Goal: Task Accomplishment & Management: Manage account settings

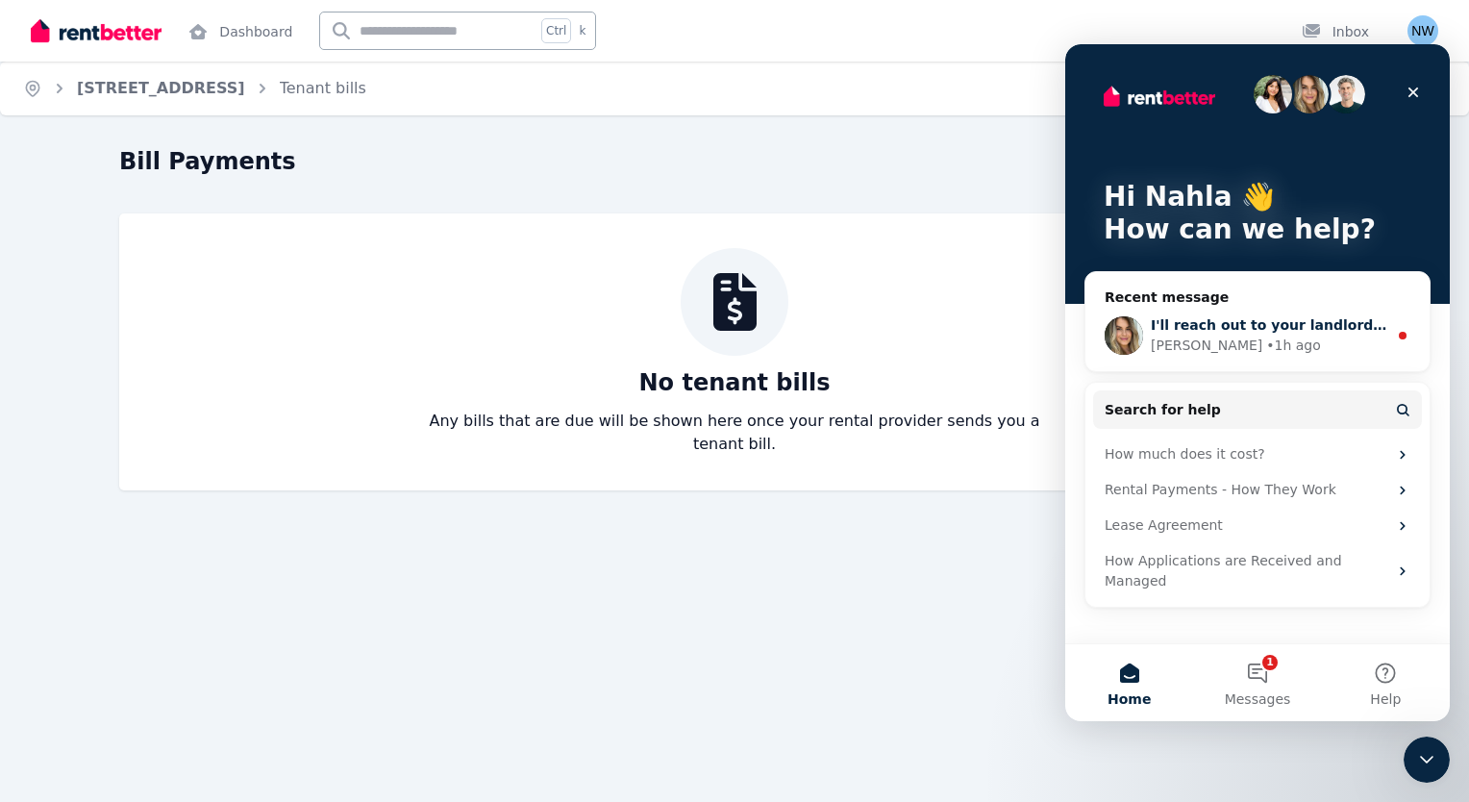
click at [1241, 341] on div "[PERSON_NAME] • 1h ago" at bounding box center [1269, 346] width 236 height 20
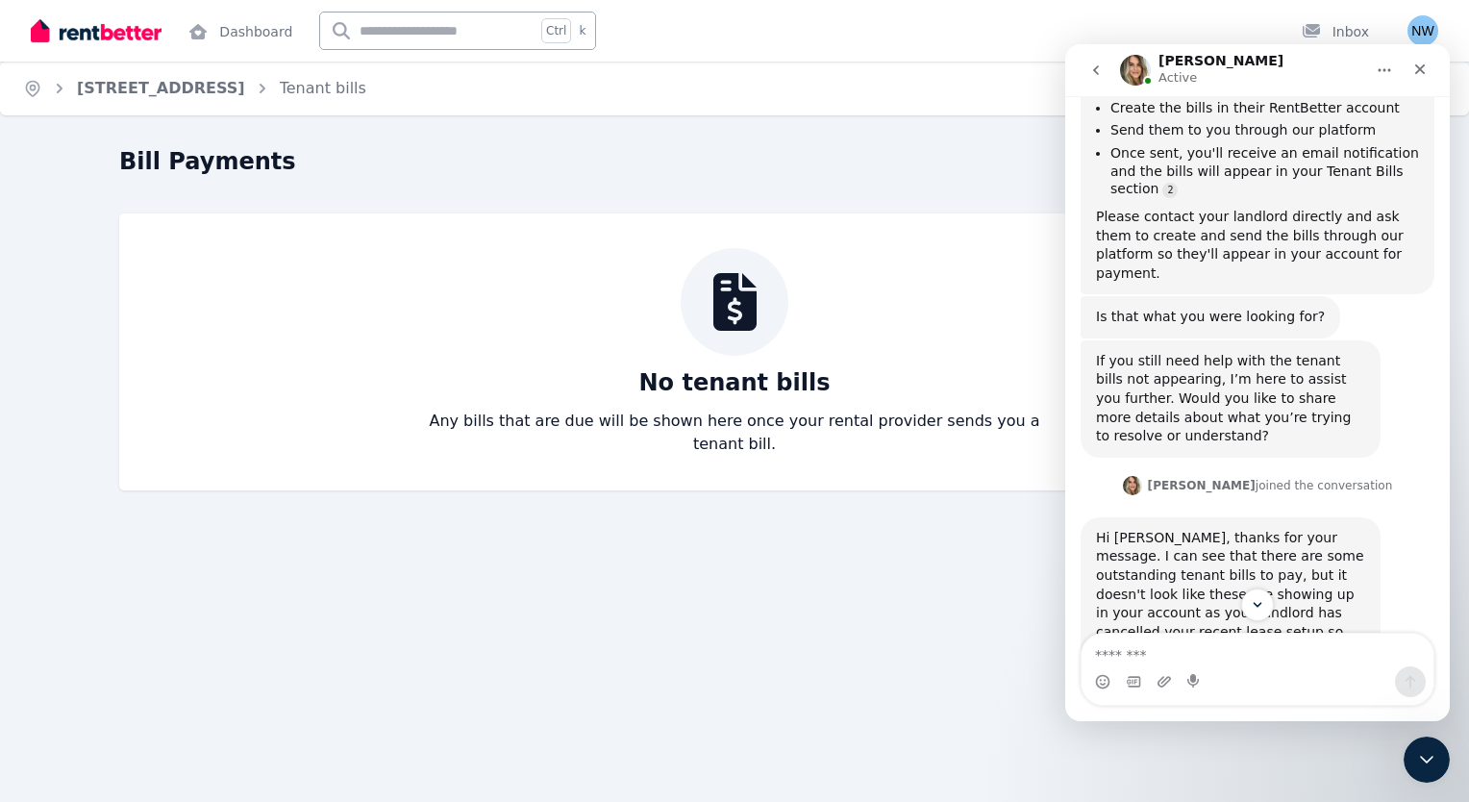
scroll to position [3231, 0]
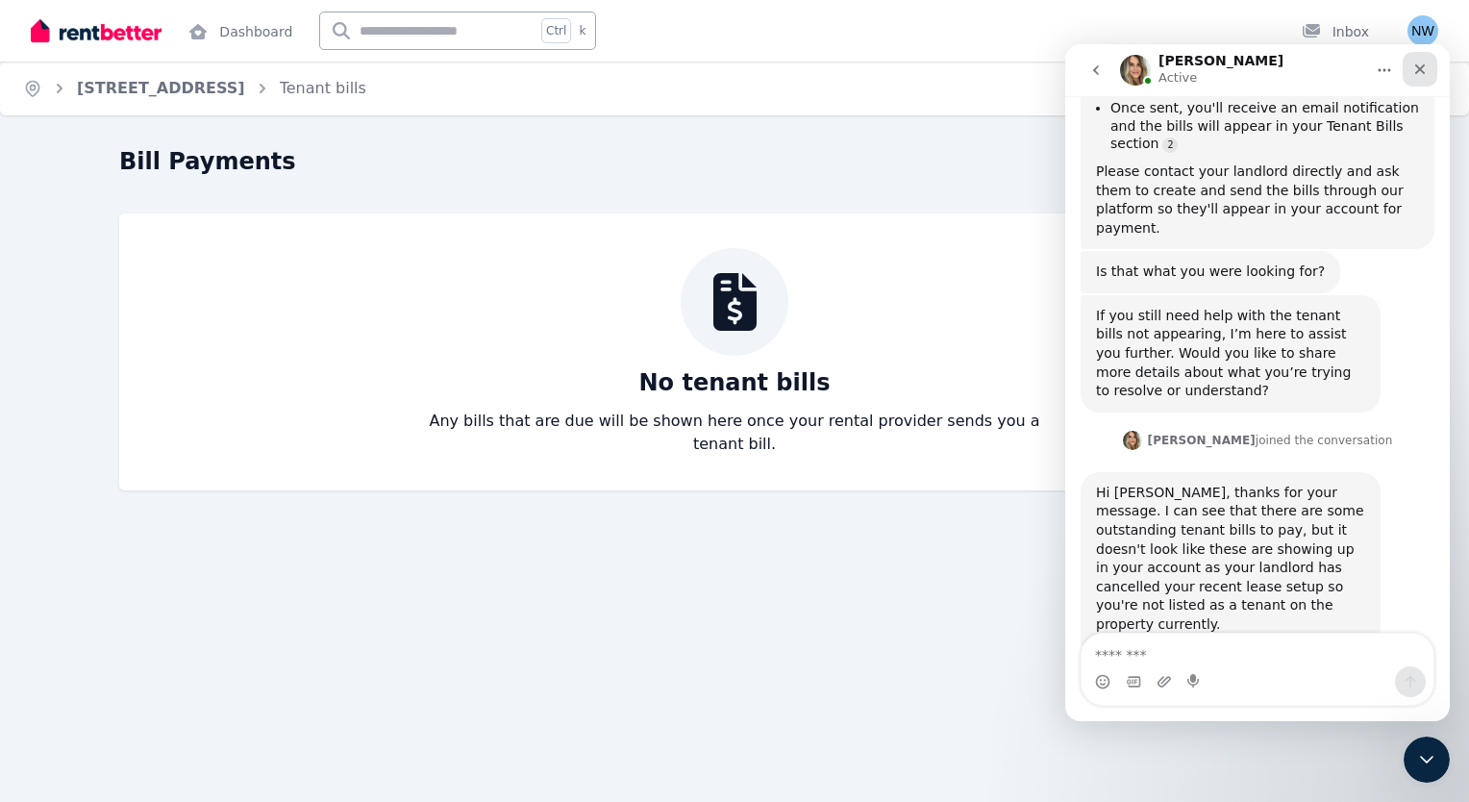
click at [1415, 69] on icon "Close" at bounding box center [1419, 69] width 15 height 15
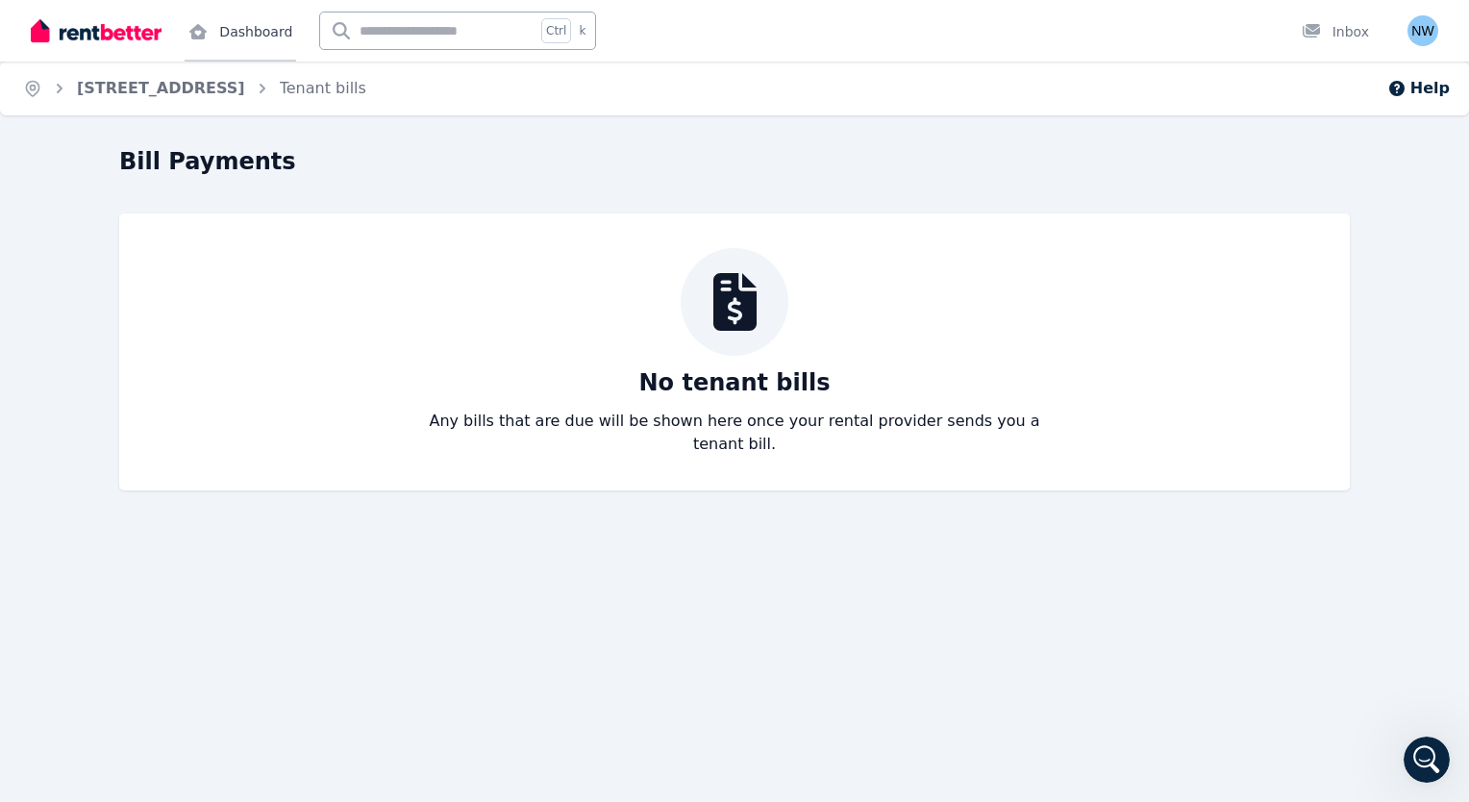
click at [263, 37] on link "Dashboard" at bounding box center [241, 31] width 112 height 62
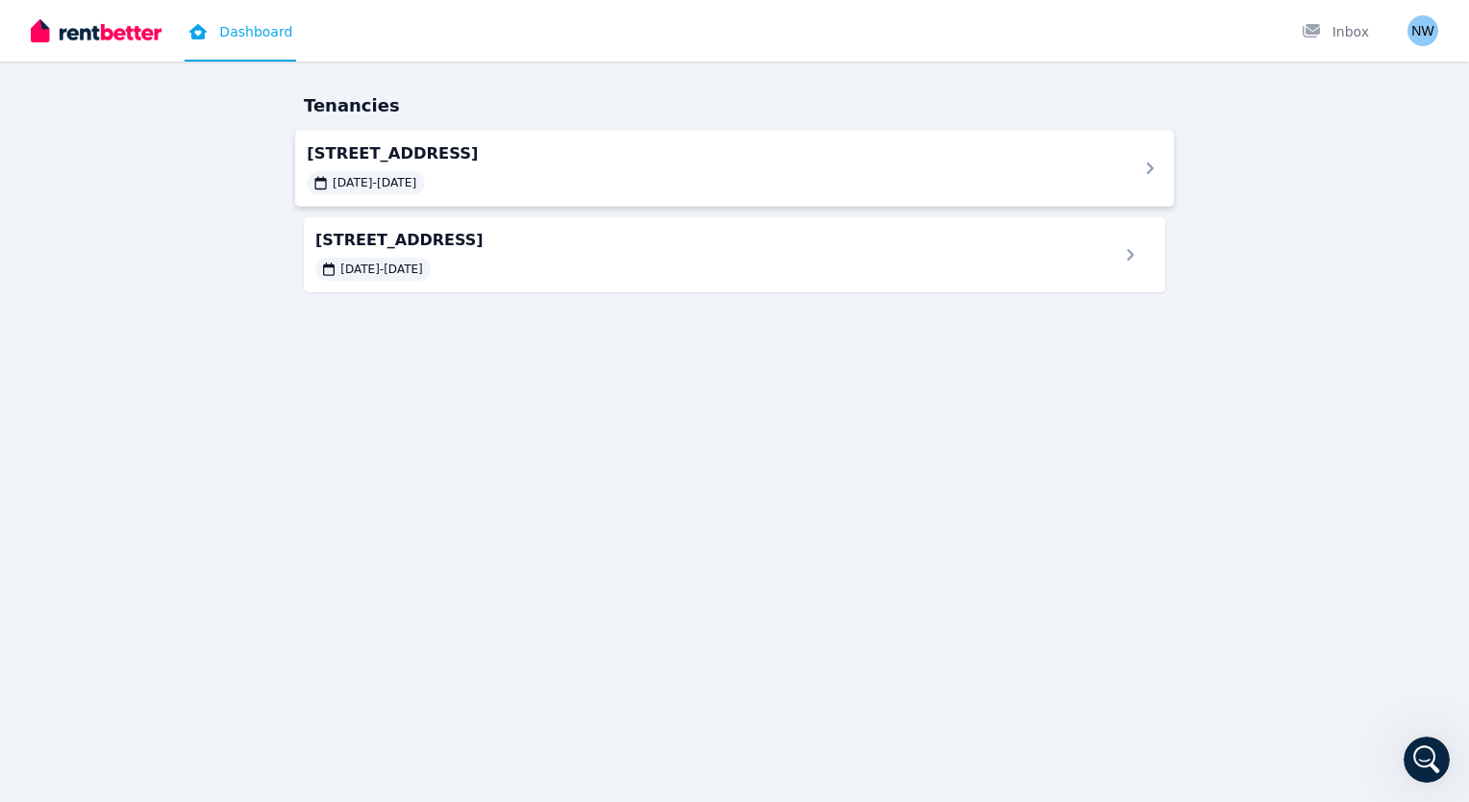
click at [1148, 160] on icon at bounding box center [1149, 168] width 23 height 23
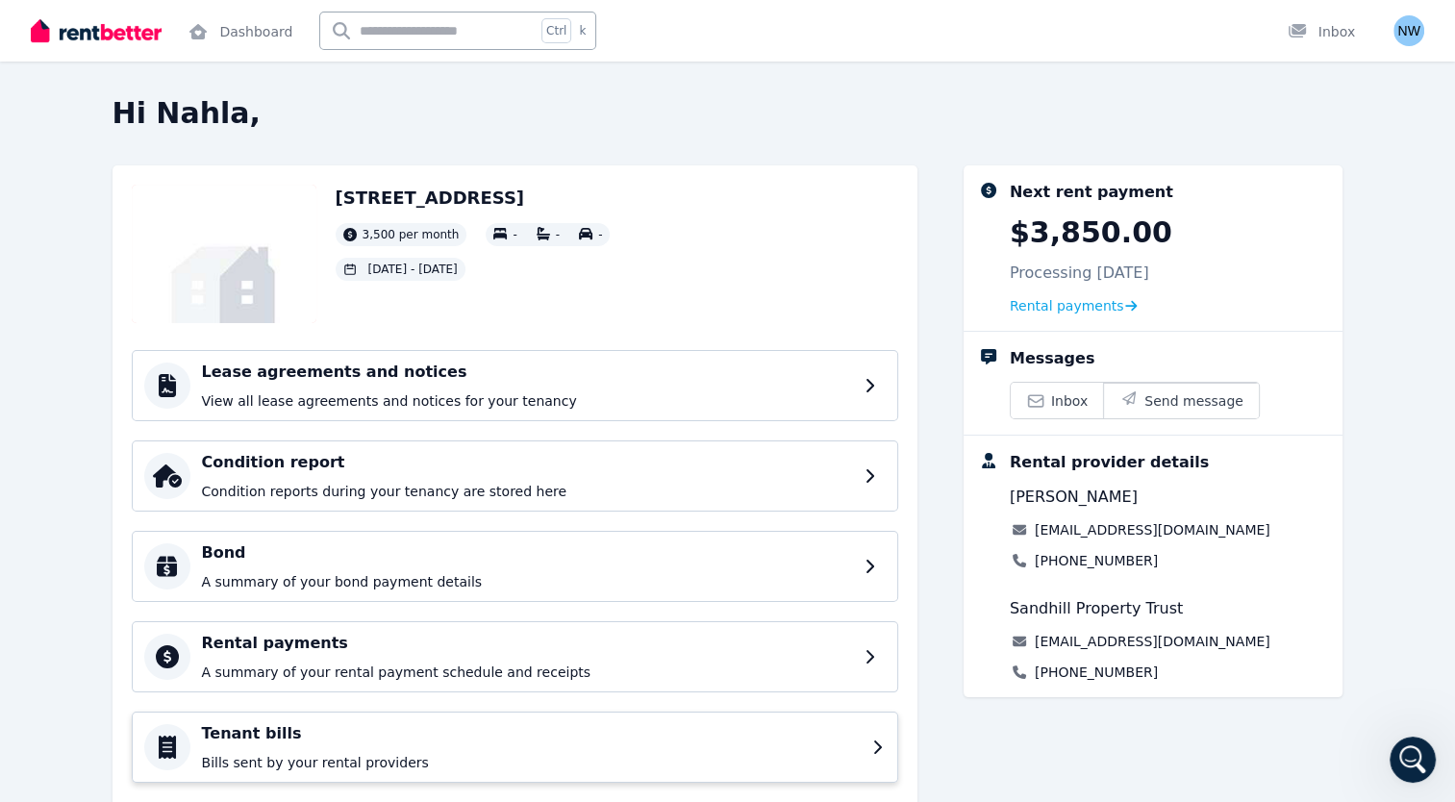
click at [274, 731] on h4 "Tenant bills" at bounding box center [531, 733] width 659 height 23
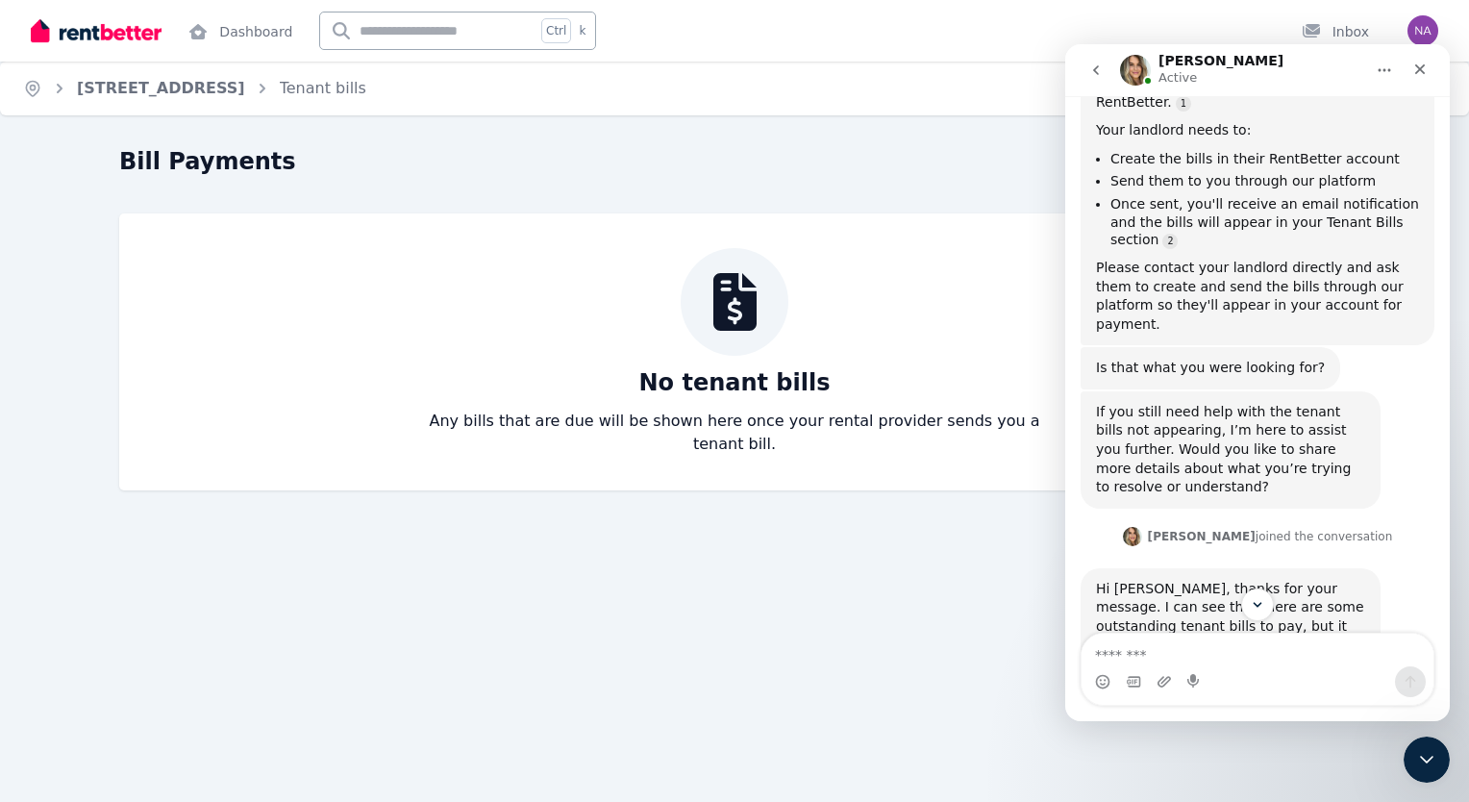
scroll to position [3231, 0]
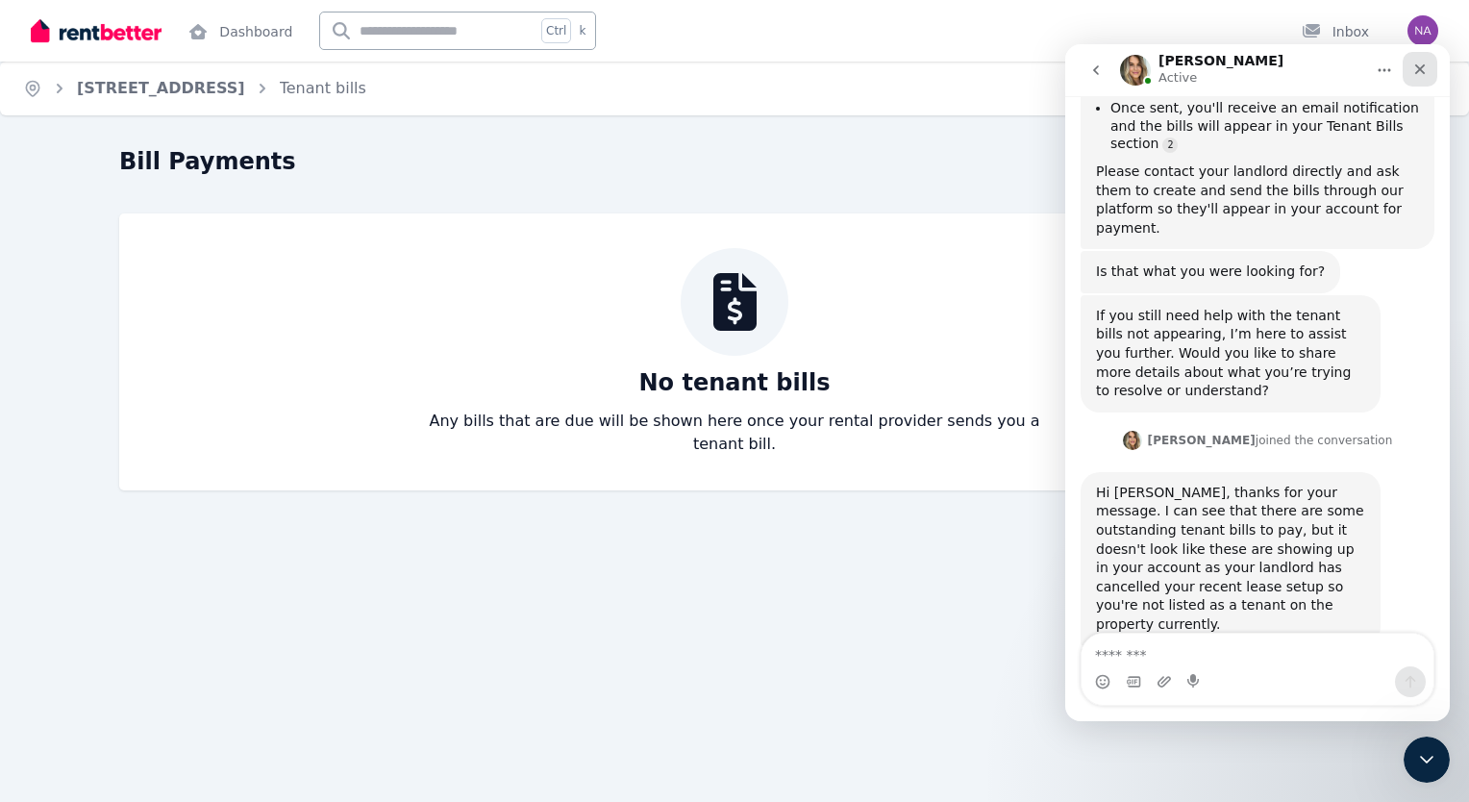
click at [1427, 75] on icon "Close" at bounding box center [1419, 69] width 15 height 15
